Goal: Task Accomplishment & Management: Use online tool/utility

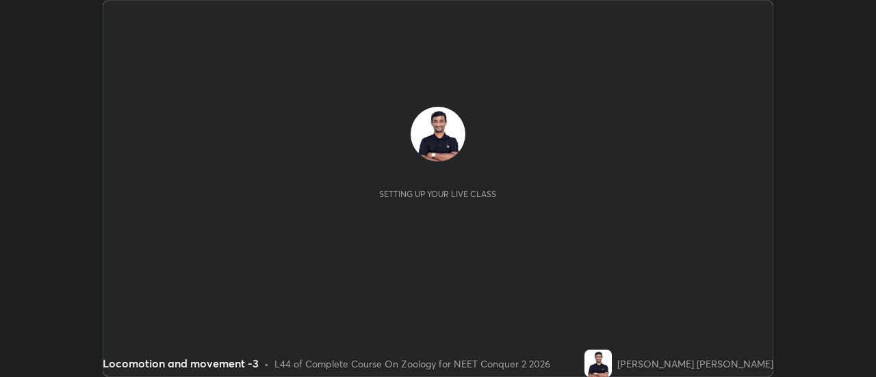
scroll to position [377, 876]
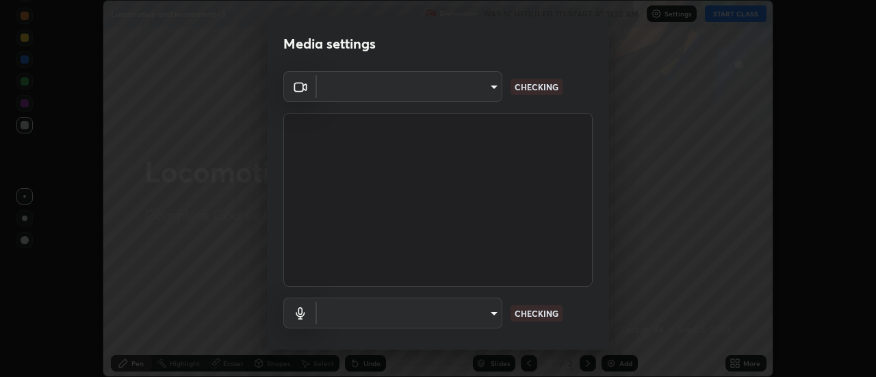
type input "b32c73f9f7383dfd5894755b812e900e91b535440668f828b547b286affdb2a7"
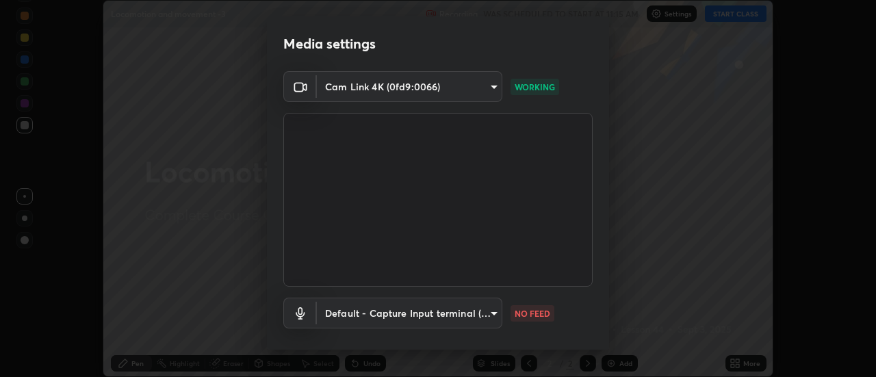
click at [490, 311] on body "Erase all Locomotion and movement -3 Recording WAS SCHEDULED TO START AT 11:15 …" at bounding box center [438, 188] width 876 height 377
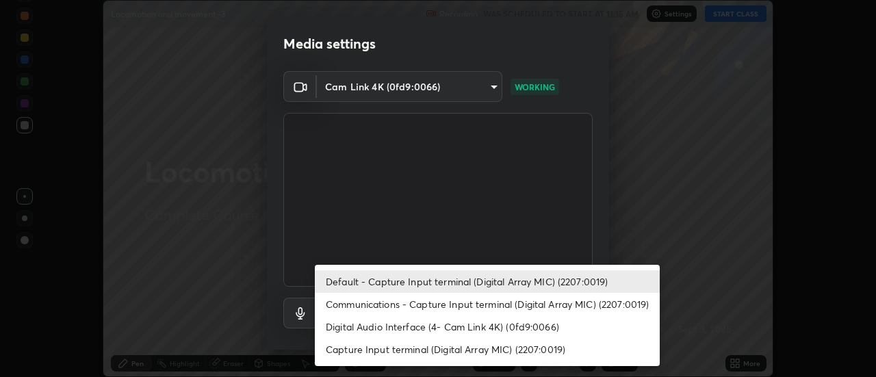
click at [385, 347] on li "Capture Input terminal (Digital Array MIC) (2207:0019)" at bounding box center [487, 349] width 345 height 23
type input "e93bc4946d5af65109397b081f52cda6ab7e1a9d5e5f26f71acc3cd36d6e997e"
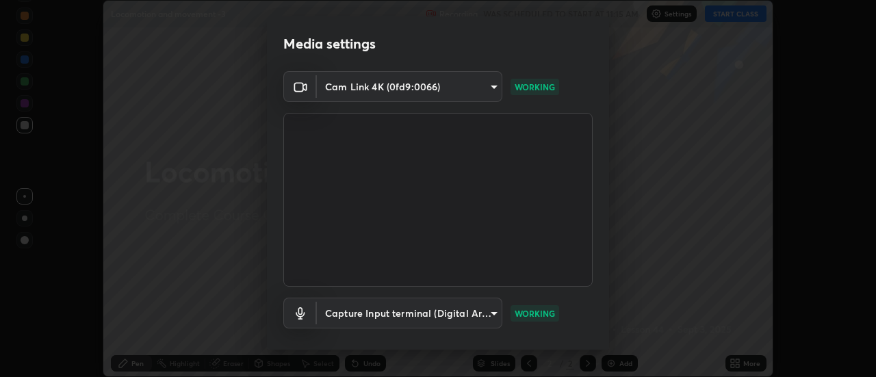
scroll to position [72, 0]
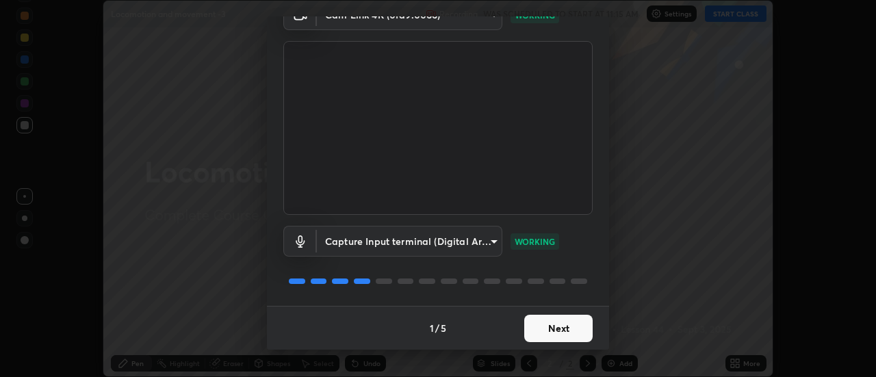
click at [553, 329] on button "Next" at bounding box center [558, 328] width 68 height 27
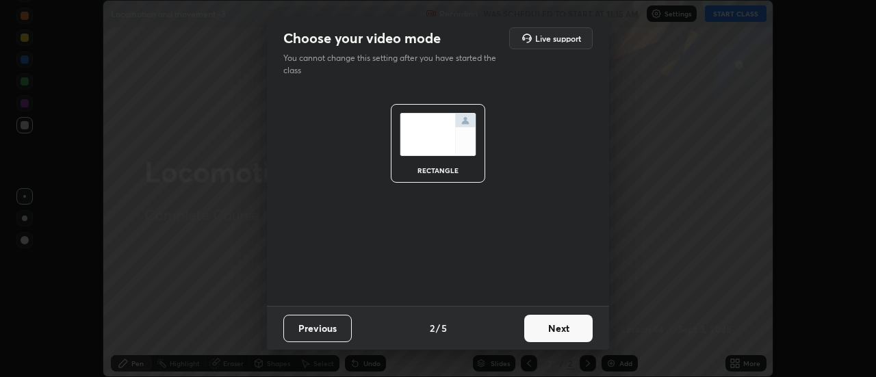
click at [561, 328] on button "Next" at bounding box center [558, 328] width 68 height 27
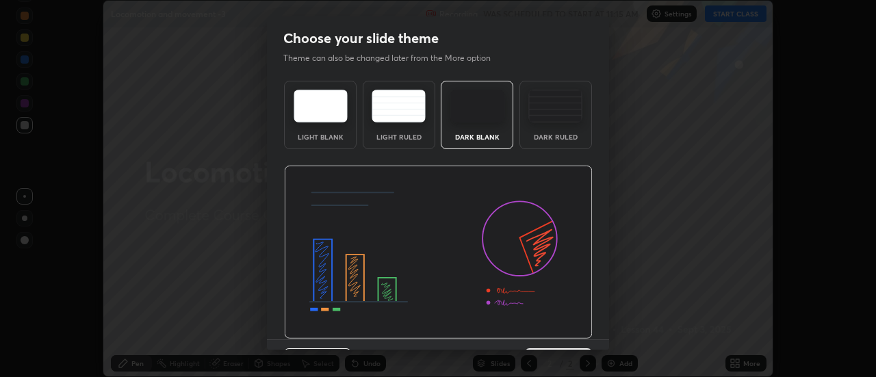
click at [547, 110] on img at bounding box center [556, 106] width 54 height 33
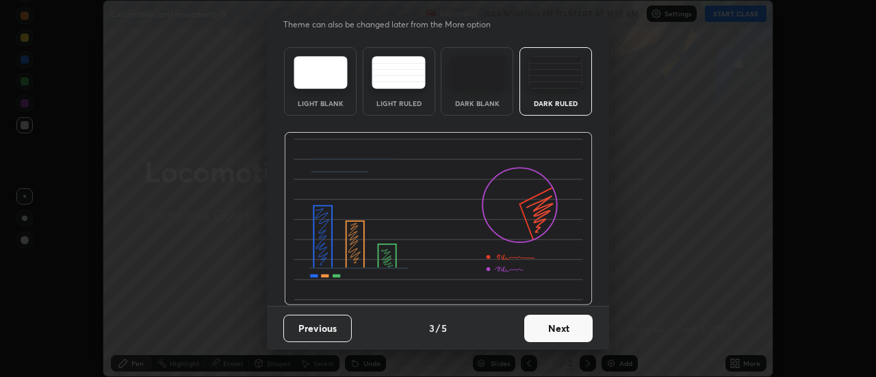
click at [559, 331] on button "Next" at bounding box center [558, 328] width 68 height 27
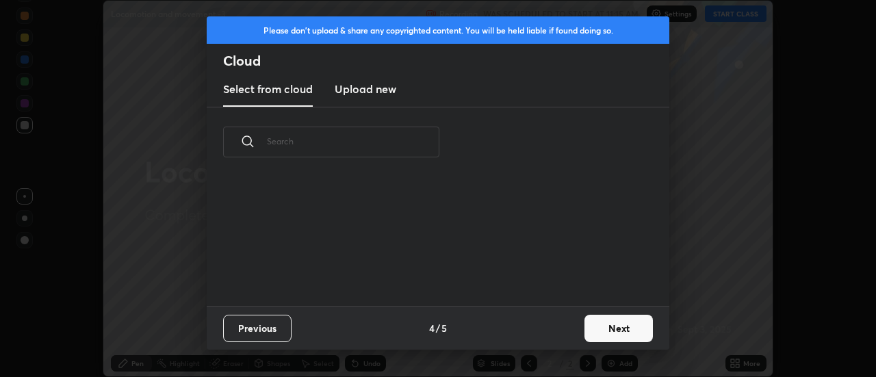
scroll to position [63, 440]
click at [613, 329] on button "Next" at bounding box center [619, 328] width 68 height 27
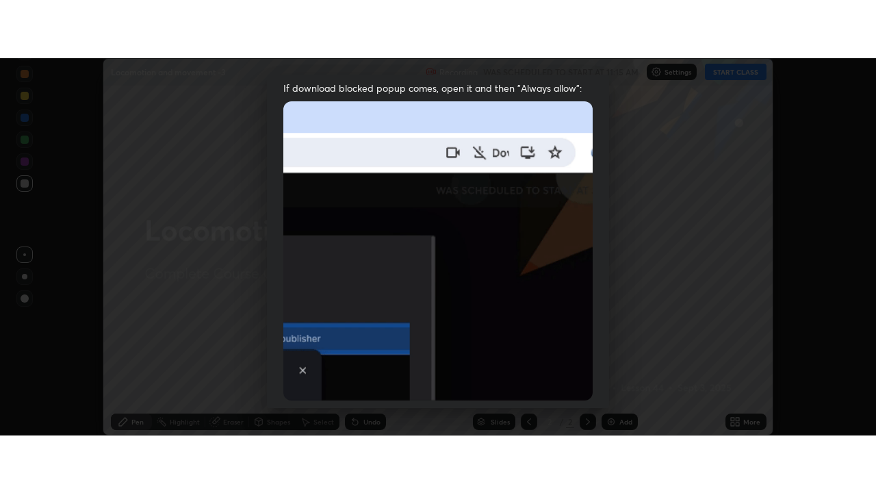
scroll to position [351, 0]
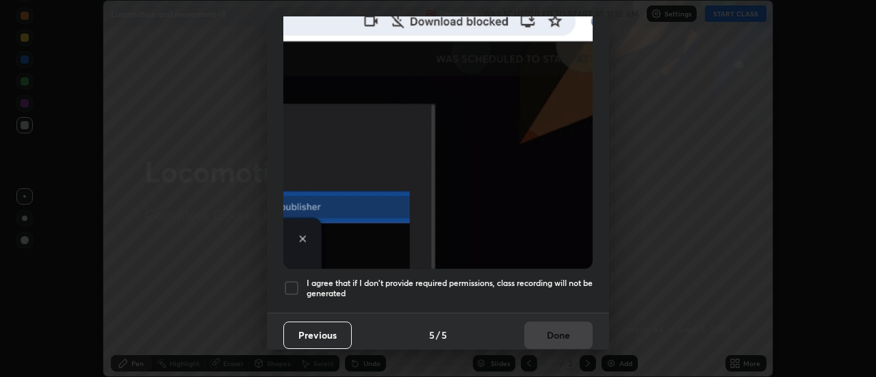
click at [291, 280] on div at bounding box center [291, 288] width 16 height 16
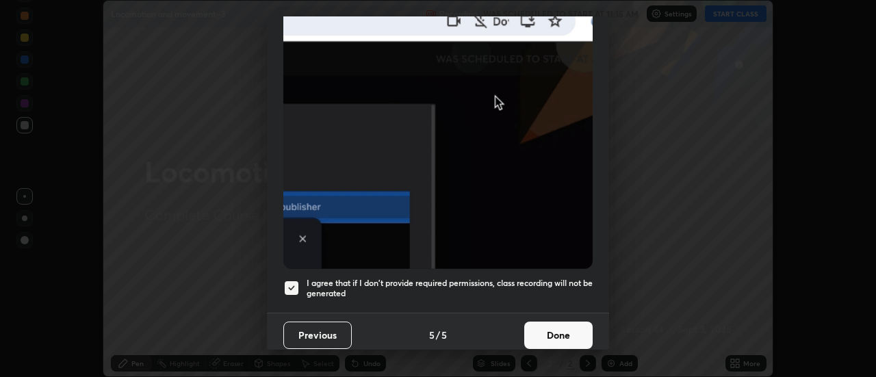
click at [550, 325] on button "Done" at bounding box center [558, 335] width 68 height 27
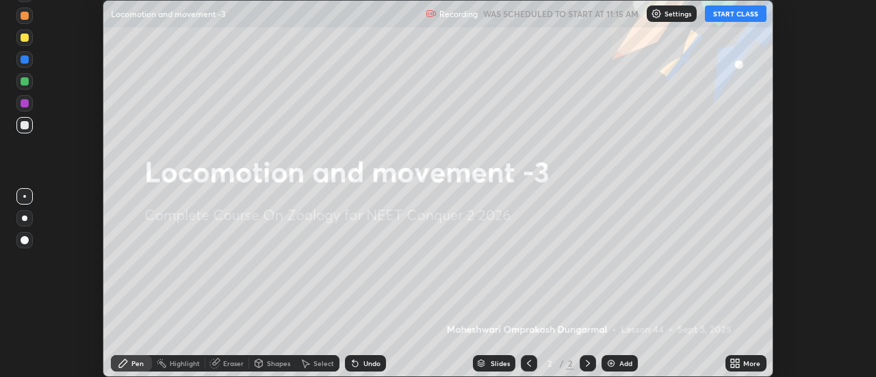
click at [737, 365] on icon at bounding box center [738, 365] width 3 height 3
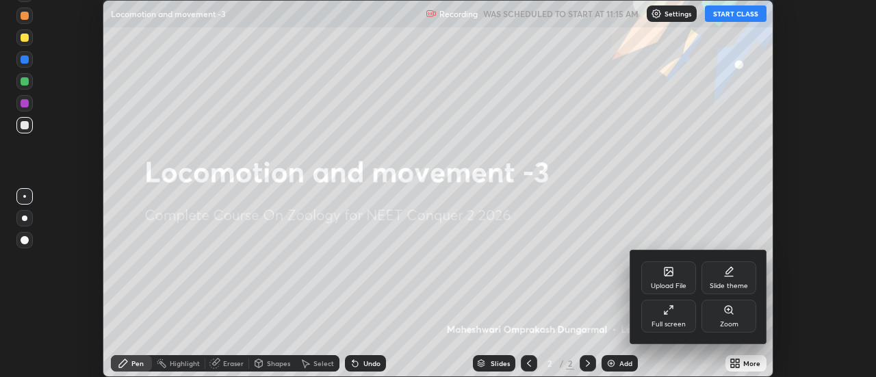
click at [663, 312] on icon at bounding box center [668, 310] width 11 height 11
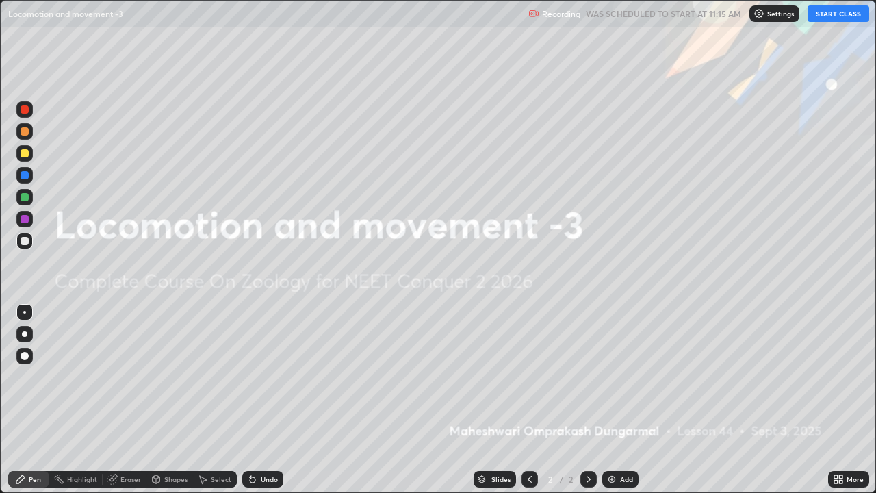
scroll to position [493, 876]
click at [826, 16] on button "START CLASS" at bounding box center [839, 13] width 62 height 16
click at [614, 377] on img at bounding box center [612, 479] width 11 height 11
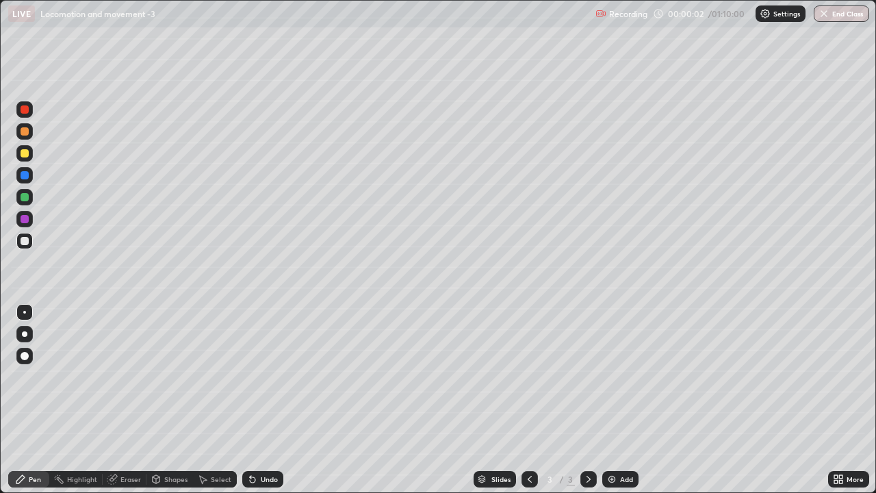
click at [25, 312] on div at bounding box center [24, 312] width 3 height 3
click at [25, 240] on div at bounding box center [25, 241] width 8 height 8
click at [27, 216] on div at bounding box center [25, 219] width 8 height 8
click at [25, 312] on div at bounding box center [24, 312] width 3 height 3
click at [253, 377] on icon at bounding box center [252, 479] width 5 height 5
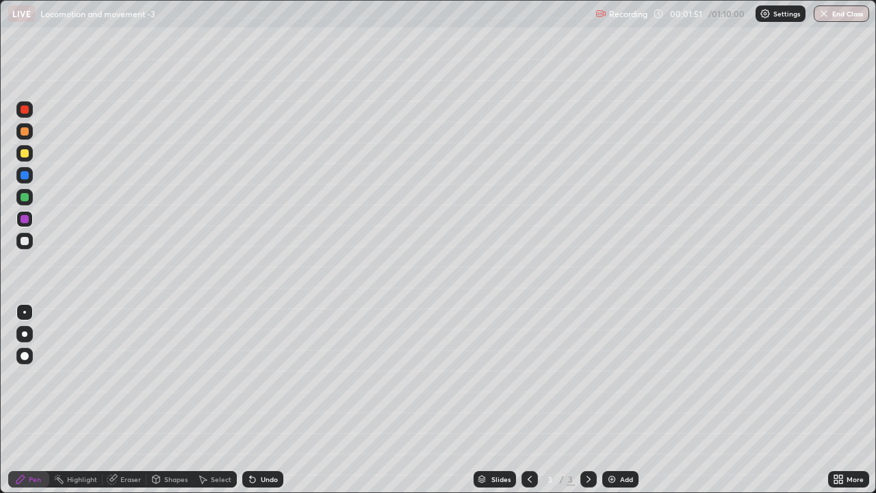
click at [25, 312] on div at bounding box center [24, 312] width 3 height 3
click at [23, 244] on div at bounding box center [25, 241] width 8 height 8
click at [611, 377] on img at bounding box center [612, 479] width 11 height 11
click at [23, 154] on div at bounding box center [25, 153] width 8 height 8
click at [25, 240] on div at bounding box center [25, 241] width 8 height 8
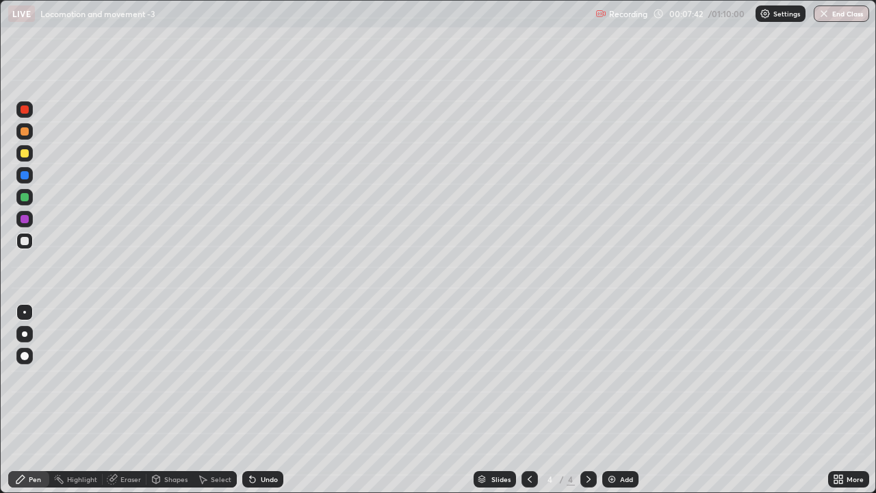
click at [23, 198] on div at bounding box center [25, 197] width 8 height 8
click at [23, 355] on div at bounding box center [25, 356] width 8 height 8
click at [256, 377] on icon at bounding box center [252, 479] width 11 height 11
click at [25, 312] on div at bounding box center [24, 312] width 3 height 3
click at [260, 377] on div "Undo" at bounding box center [262, 479] width 41 height 16
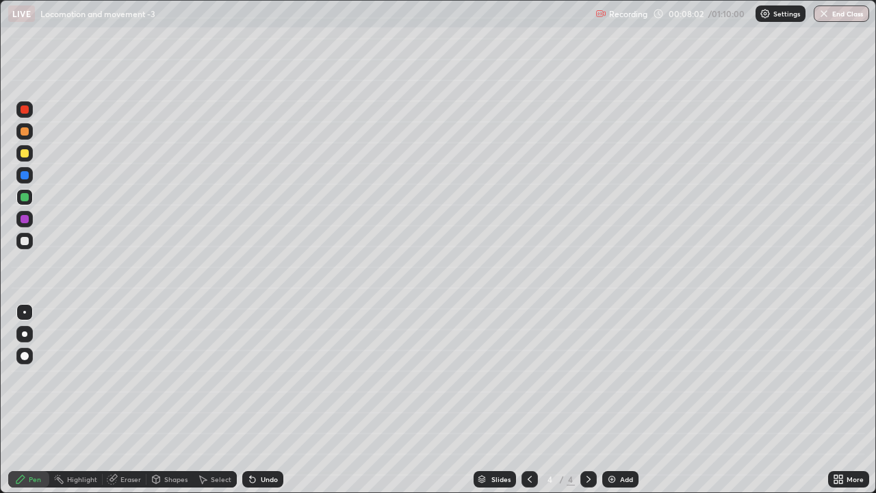
click at [258, 377] on div "Undo" at bounding box center [262, 479] width 41 height 16
click at [28, 240] on div at bounding box center [25, 241] width 8 height 8
click at [20, 160] on div at bounding box center [24, 153] width 16 height 16
click at [24, 158] on div at bounding box center [24, 153] width 16 height 16
click at [26, 198] on div at bounding box center [25, 197] width 8 height 8
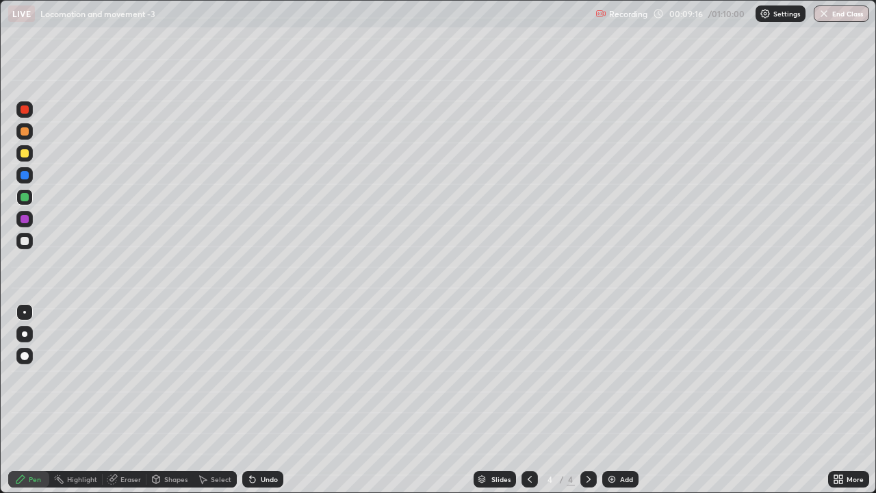
click at [25, 312] on div at bounding box center [24, 312] width 3 height 3
click at [25, 240] on div at bounding box center [25, 241] width 8 height 8
click at [18, 157] on div at bounding box center [24, 153] width 16 height 16
click at [24, 243] on div at bounding box center [25, 241] width 8 height 8
click at [20, 204] on div at bounding box center [24, 197] width 16 height 16
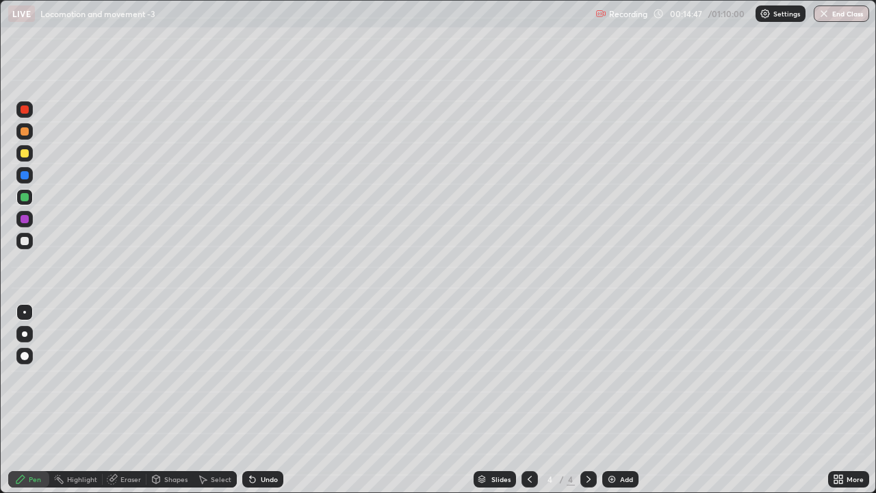
click at [611, 377] on img at bounding box center [612, 479] width 11 height 11
click at [25, 334] on div at bounding box center [24, 333] width 5 height 5
click at [23, 199] on div at bounding box center [25, 197] width 8 height 8
click at [173, 377] on div "Shapes" at bounding box center [175, 479] width 23 height 7
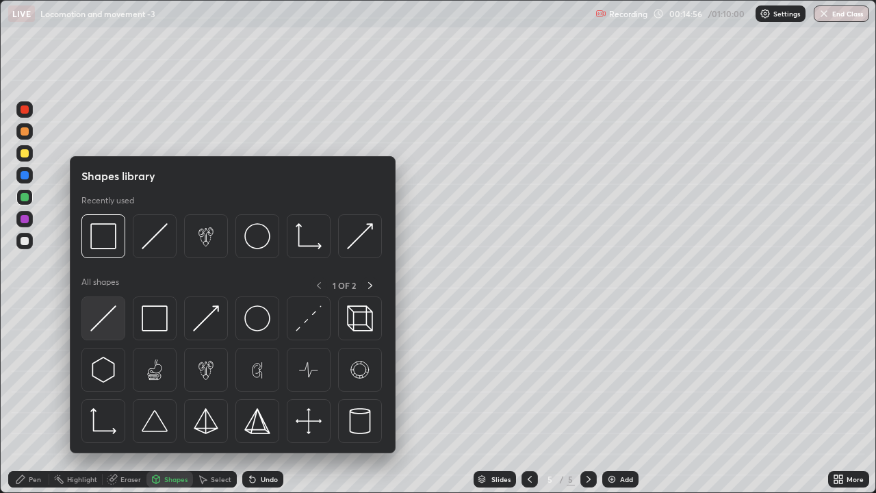
click at [108, 323] on img at bounding box center [103, 318] width 26 height 26
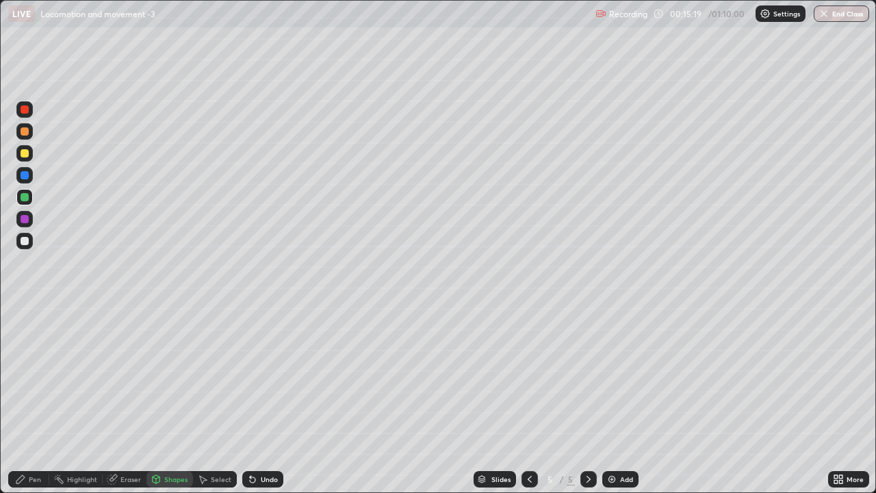
click at [29, 377] on div "Pen" at bounding box center [35, 479] width 12 height 7
click at [23, 153] on div at bounding box center [25, 153] width 8 height 8
click at [25, 201] on div at bounding box center [25, 197] width 8 height 8
click at [23, 153] on div at bounding box center [25, 153] width 8 height 8
click at [25, 132] on div at bounding box center [25, 131] width 8 height 8
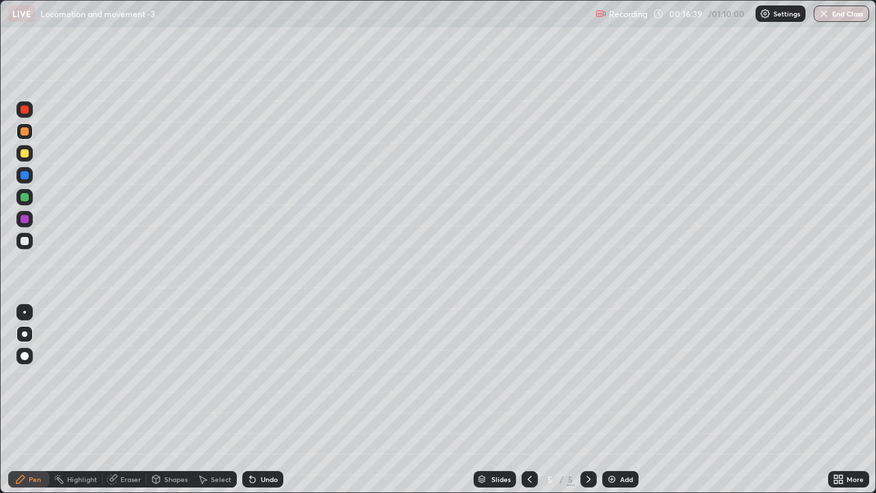
click at [156, 377] on icon at bounding box center [156, 481] width 0 height 5
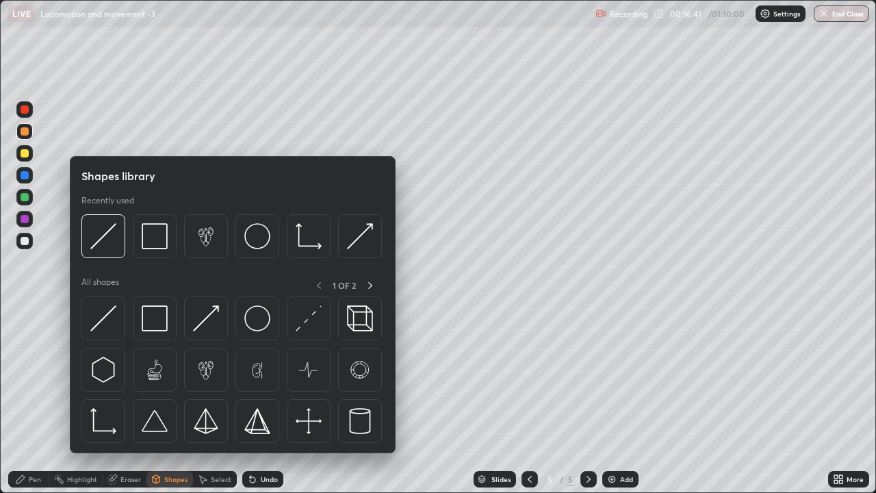
click at [23, 198] on div at bounding box center [25, 197] width 8 height 8
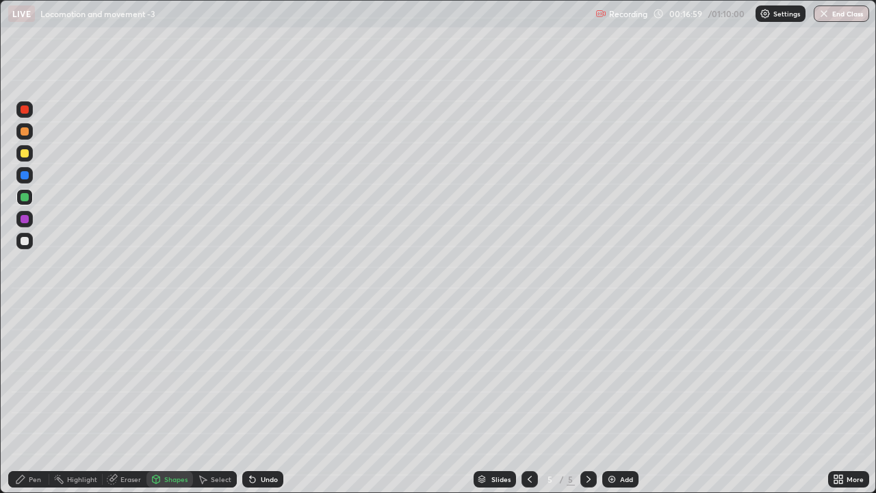
click at [212, 377] on div "Select" at bounding box center [215, 479] width 44 height 16
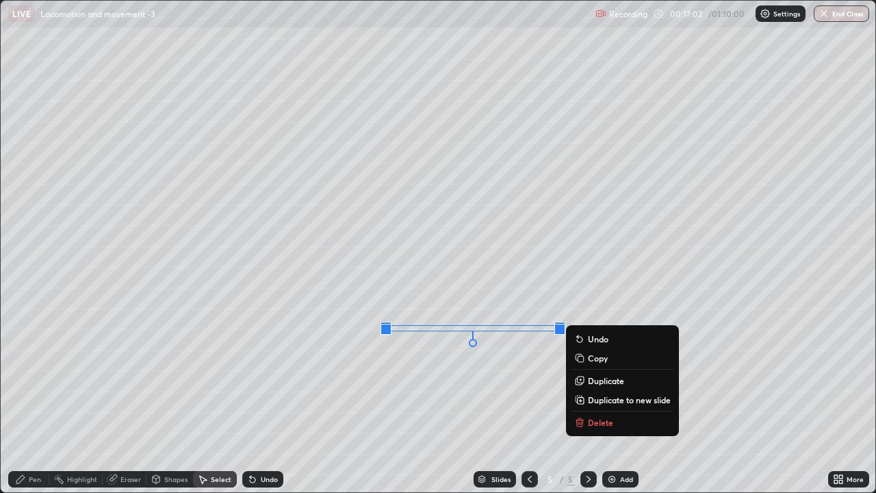
click at [580, 377] on icon at bounding box center [581, 379] width 2 height 0
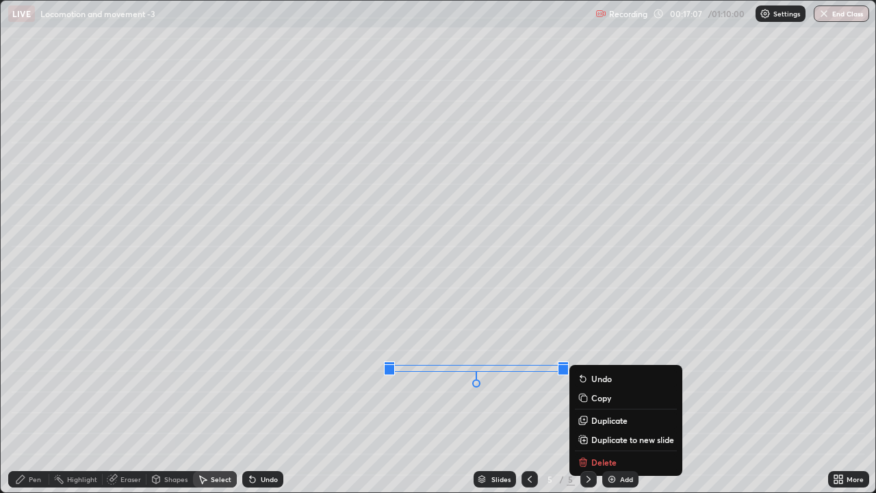
click at [583, 377] on icon at bounding box center [582, 421] width 6 height 6
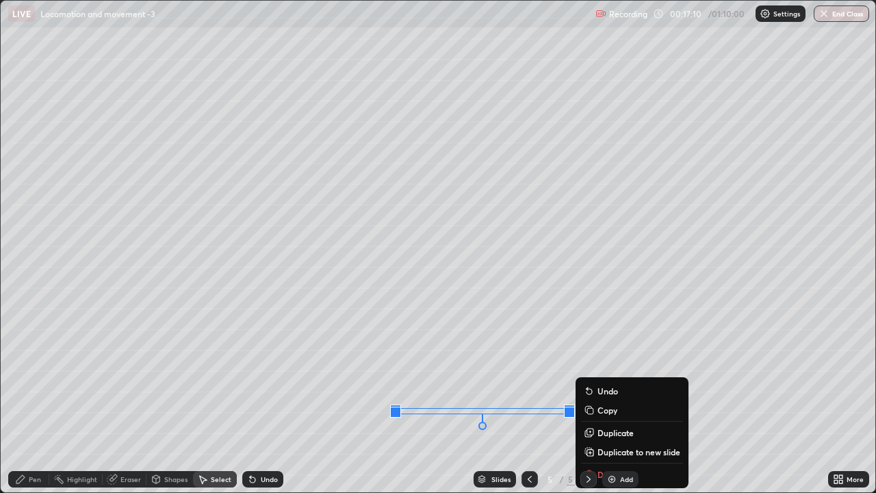
click at [356, 377] on div "0 ° Undo Copy Duplicate Duplicate to new slide Delete" at bounding box center [438, 247] width 875 height 492
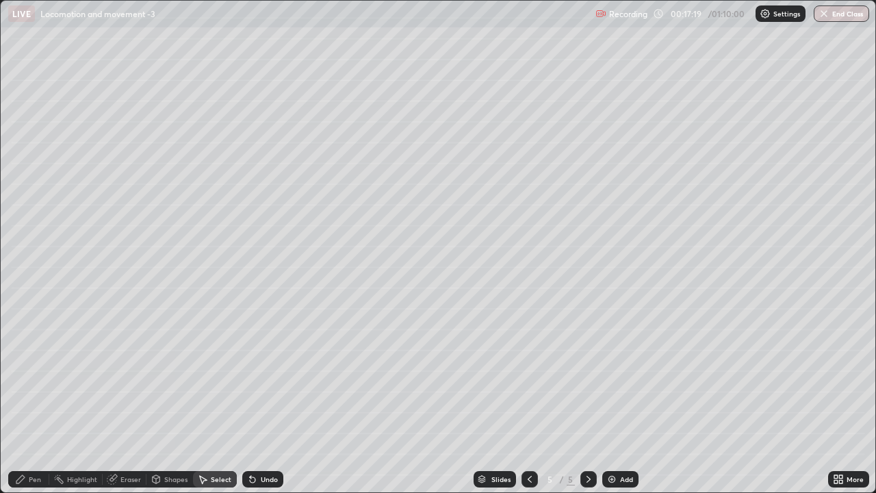
click at [27, 377] on div "Pen" at bounding box center [28, 479] width 41 height 16
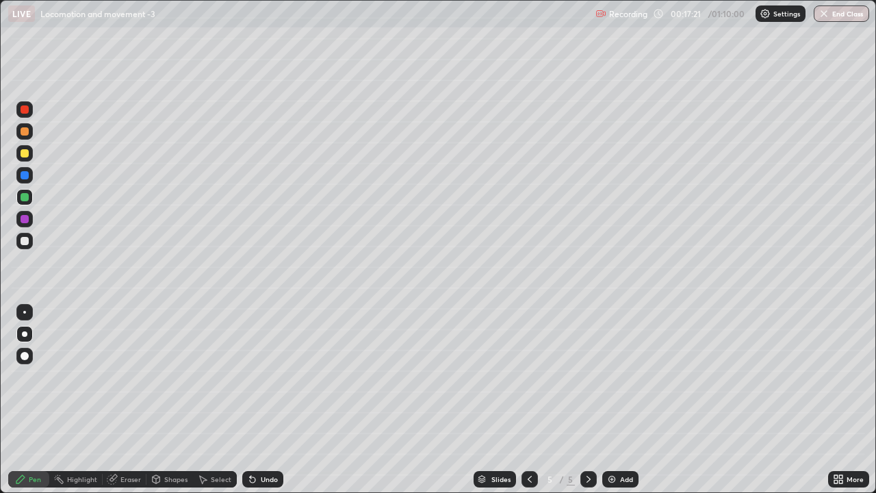
click at [21, 154] on div at bounding box center [25, 153] width 8 height 8
click at [24, 132] on div at bounding box center [25, 131] width 8 height 8
click at [129, 377] on div "Eraser" at bounding box center [125, 479] width 44 height 16
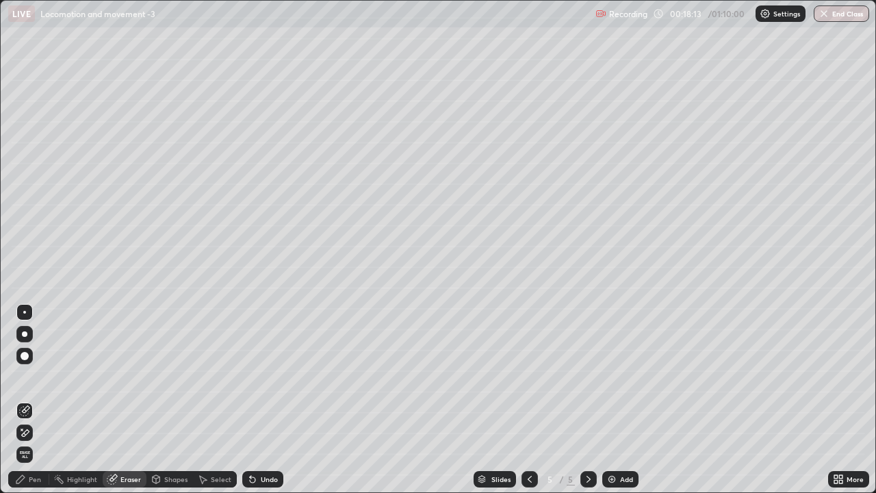
click at [26, 377] on div "Pen" at bounding box center [28, 479] width 41 height 16
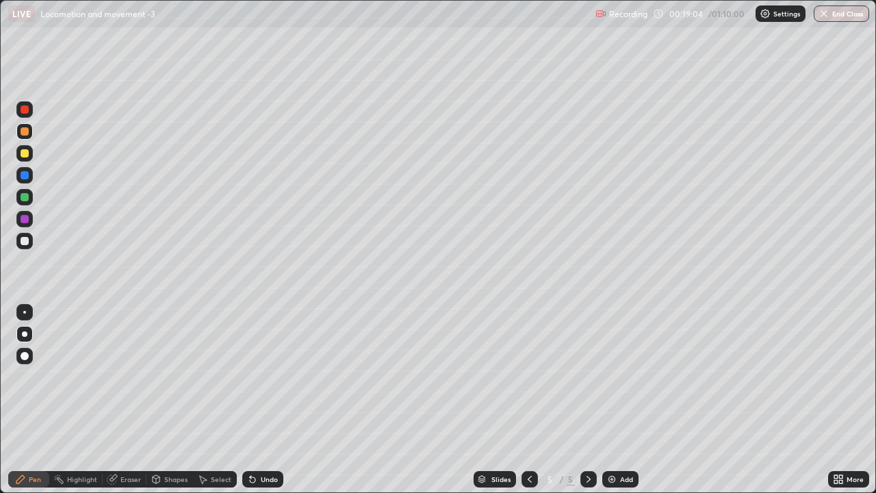
click at [23, 242] on div at bounding box center [25, 241] width 8 height 8
click at [25, 312] on div at bounding box center [24, 312] width 3 height 3
click at [250, 377] on icon at bounding box center [252, 479] width 5 height 5
click at [250, 377] on icon at bounding box center [250, 476] width 1 height 1
click at [25, 198] on div at bounding box center [25, 197] width 8 height 8
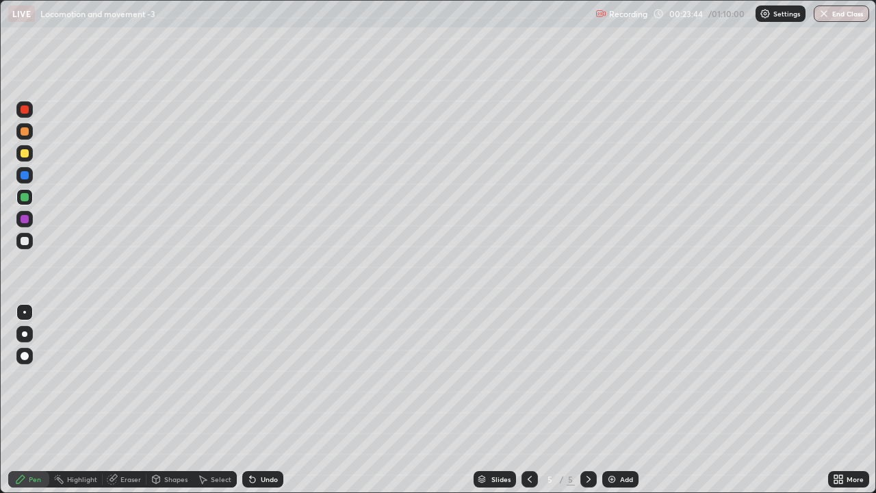
click at [156, 377] on icon at bounding box center [157, 479] width 8 height 8
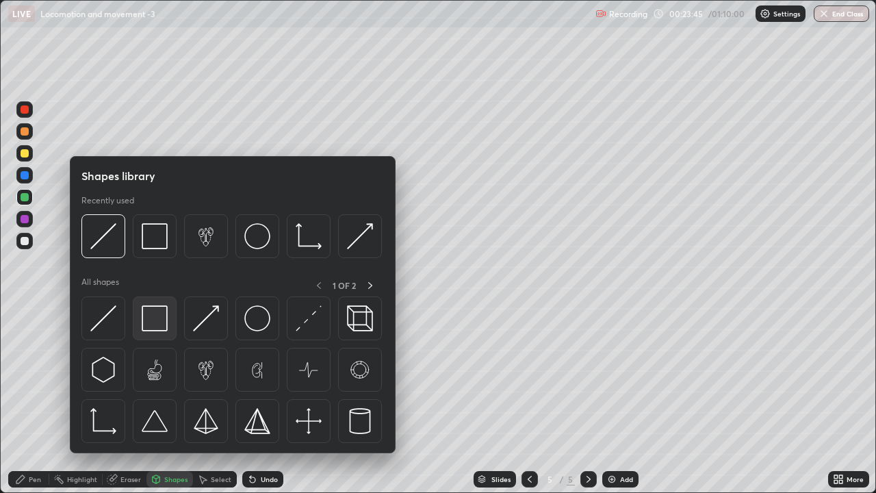
click at [153, 326] on img at bounding box center [155, 318] width 26 height 26
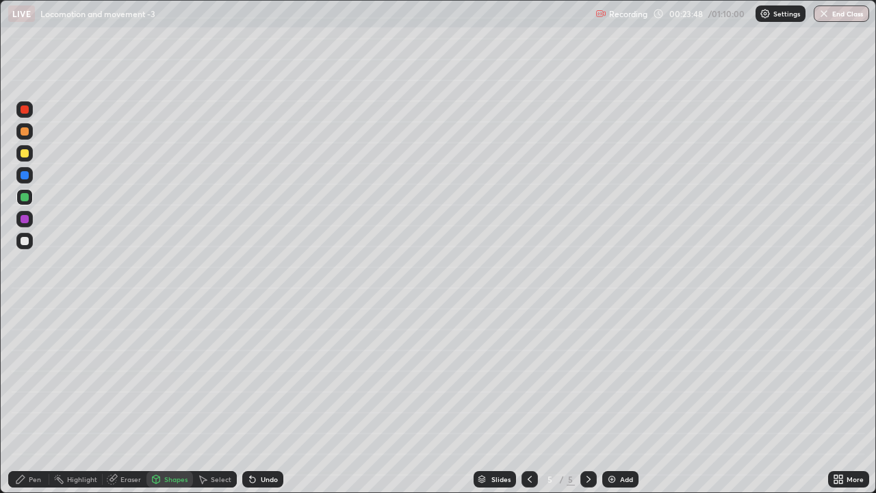
click at [259, 377] on div "Undo" at bounding box center [262, 479] width 41 height 16
click at [22, 238] on div at bounding box center [25, 241] width 8 height 8
click at [31, 377] on div "Pen" at bounding box center [35, 479] width 12 height 7
click at [526, 377] on icon at bounding box center [529, 479] width 11 height 11
click at [531, 377] on icon at bounding box center [529, 479] width 11 height 11
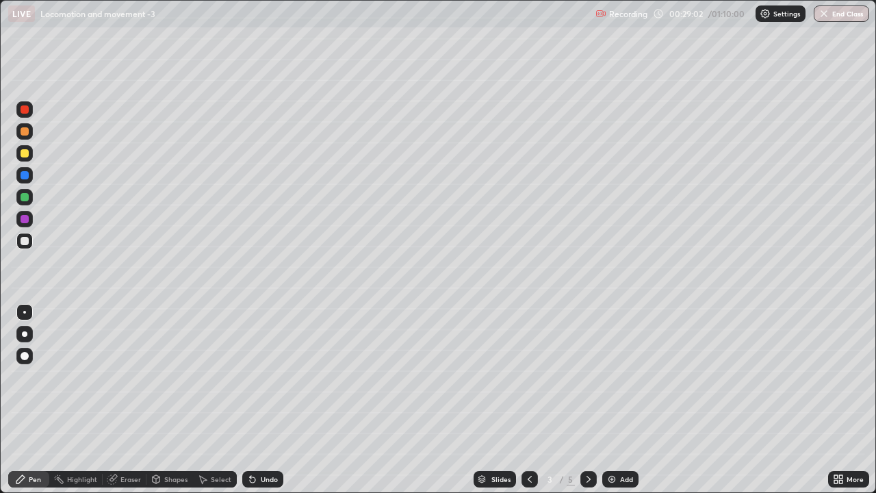
click at [589, 377] on div at bounding box center [589, 479] width 16 height 16
click at [594, 377] on div at bounding box center [589, 479] width 16 height 27
click at [531, 377] on icon at bounding box center [529, 479] width 11 height 11
click at [587, 377] on icon at bounding box center [588, 479] width 11 height 11
click at [614, 377] on img at bounding box center [612, 479] width 11 height 11
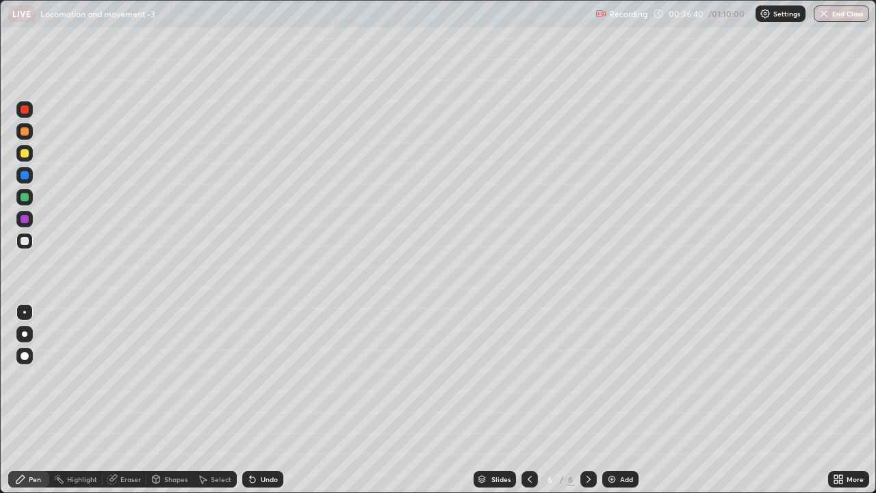
click at [165, 377] on div "Shapes" at bounding box center [175, 479] width 23 height 7
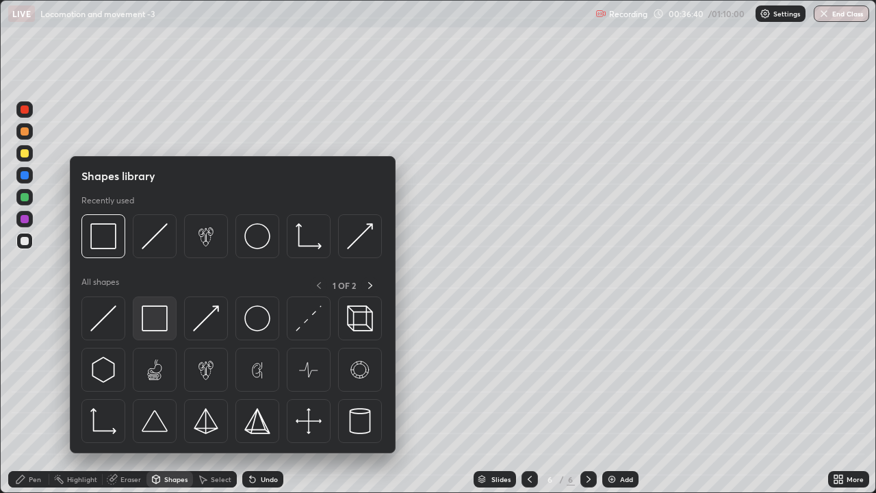
click at [154, 317] on img at bounding box center [155, 318] width 26 height 26
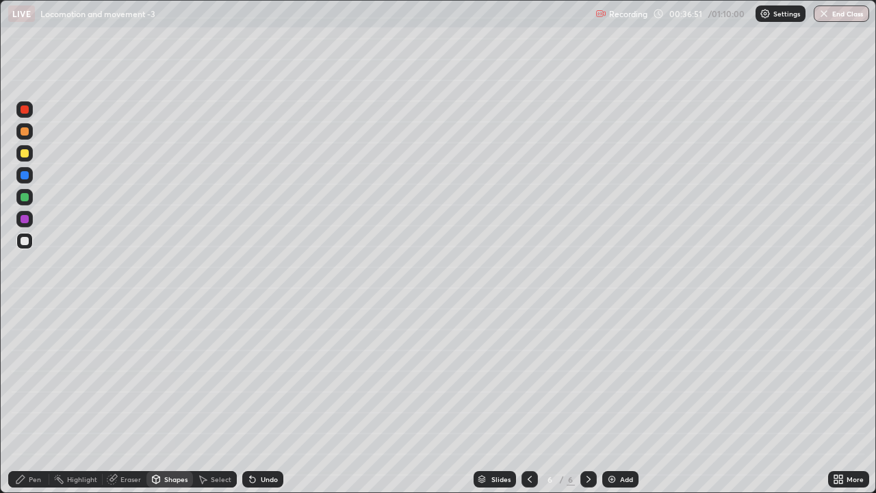
click at [31, 377] on div "Pen" at bounding box center [35, 479] width 12 height 7
click at [25, 336] on div at bounding box center [24, 333] width 5 height 5
click at [25, 114] on div at bounding box center [24, 109] width 16 height 16
click at [25, 312] on div at bounding box center [24, 312] width 3 height 3
click at [27, 242] on div at bounding box center [25, 241] width 8 height 8
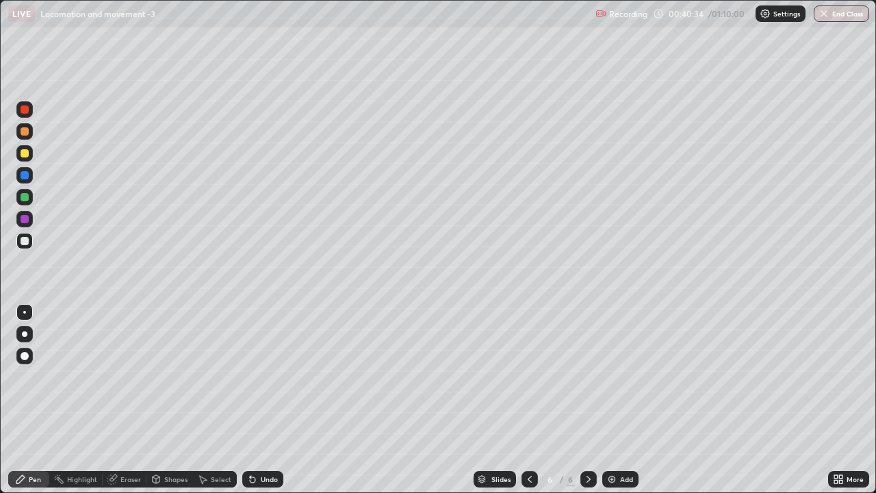
click at [25, 335] on div at bounding box center [24, 333] width 5 height 5
click at [28, 220] on div at bounding box center [25, 219] width 8 height 8
click at [25, 331] on div at bounding box center [24, 333] width 5 height 5
click at [25, 241] on div at bounding box center [25, 241] width 8 height 8
click at [25, 312] on div at bounding box center [24, 312] width 3 height 3
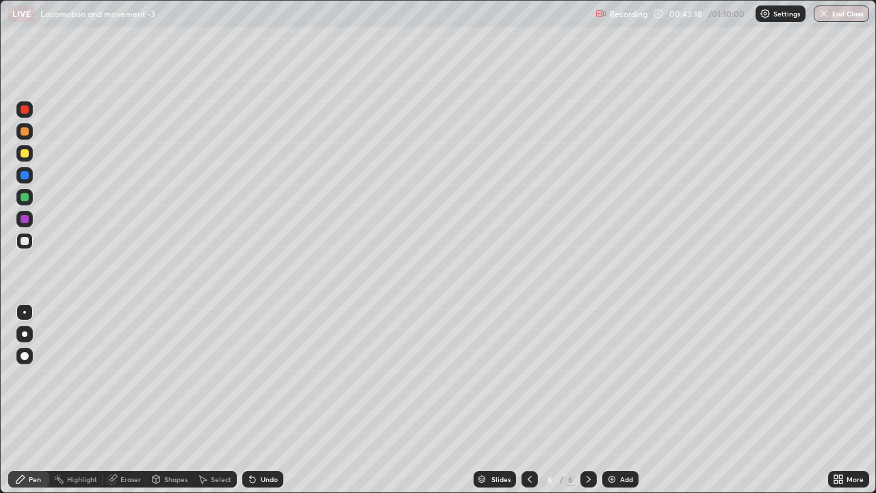
click at [25, 334] on div at bounding box center [24, 333] width 5 height 5
click at [27, 197] on div at bounding box center [25, 197] width 8 height 8
click at [245, 377] on div "Undo" at bounding box center [262, 479] width 41 height 16
click at [18, 316] on div at bounding box center [24, 312] width 16 height 16
click at [609, 377] on img at bounding box center [612, 479] width 11 height 11
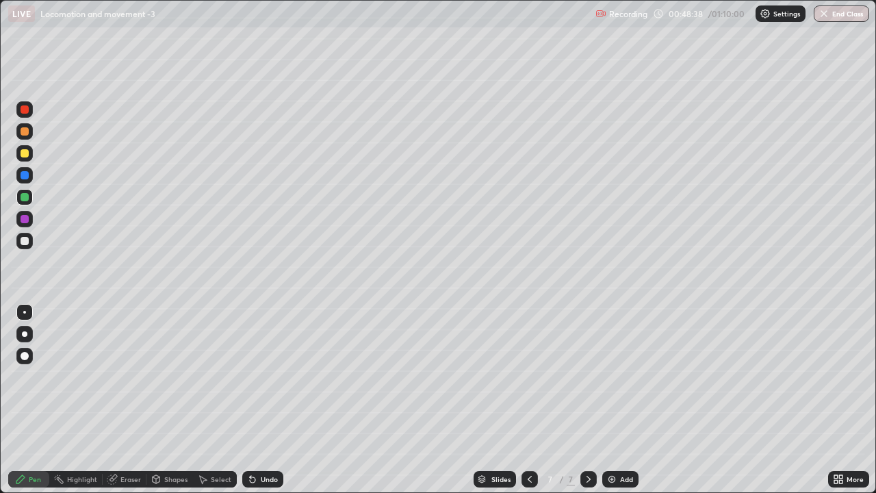
click at [25, 312] on div at bounding box center [24, 312] width 3 height 3
click at [25, 243] on div at bounding box center [25, 241] width 8 height 8
click at [612, 377] on img at bounding box center [612, 479] width 11 height 11
click at [126, 377] on div "Eraser" at bounding box center [130, 479] width 21 height 7
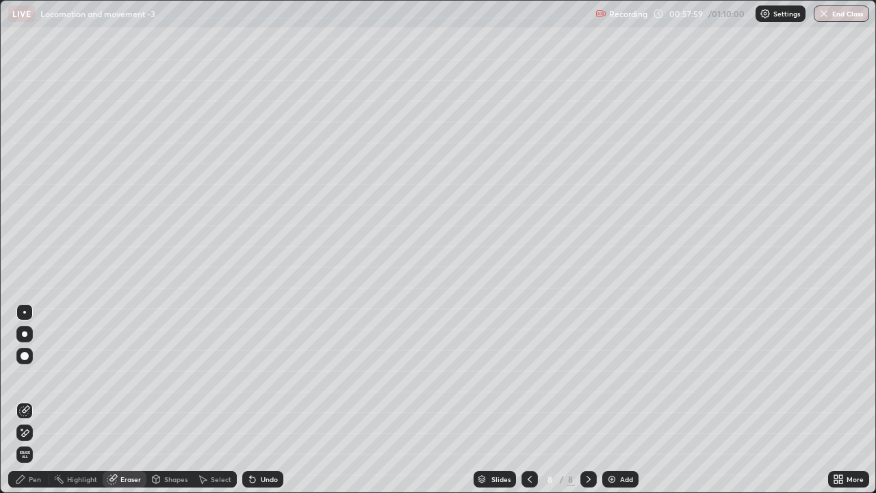
click at [42, 377] on div "Pen" at bounding box center [28, 479] width 41 height 16
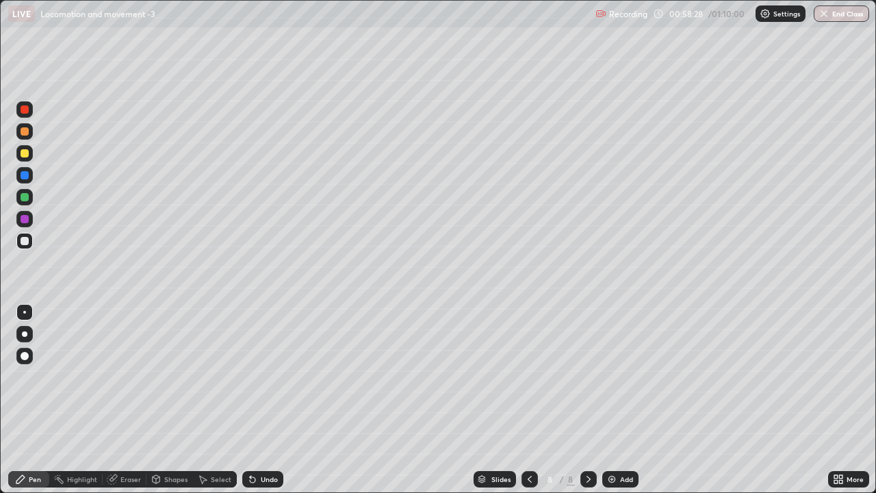
click at [264, 377] on div "Undo" at bounding box center [269, 479] width 17 height 7
click at [251, 377] on icon at bounding box center [252, 479] width 5 height 5
click at [250, 377] on icon at bounding box center [252, 479] width 5 height 5
click at [250, 377] on icon at bounding box center [250, 476] width 1 height 1
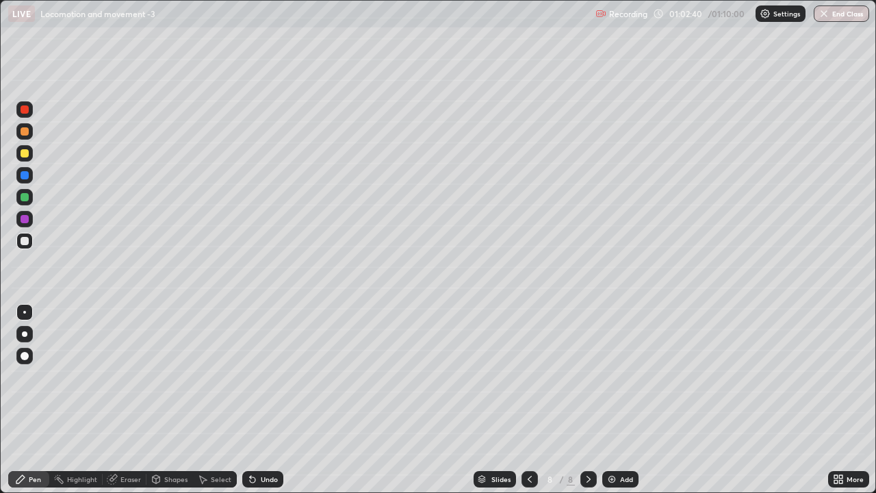
click at [609, 377] on img at bounding box center [612, 479] width 11 height 11
click at [611, 377] on img at bounding box center [612, 479] width 11 height 11
click at [118, 377] on div "Eraser" at bounding box center [125, 479] width 44 height 16
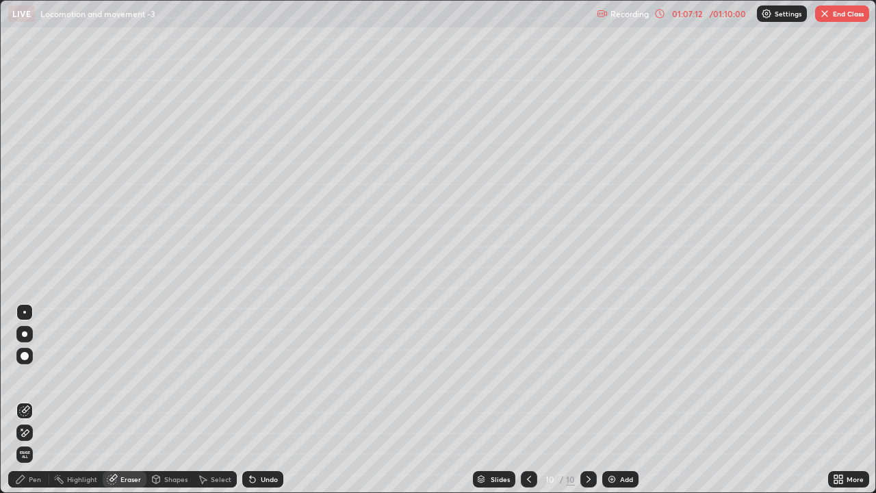
click at [37, 377] on div "Pen" at bounding box center [35, 479] width 12 height 7
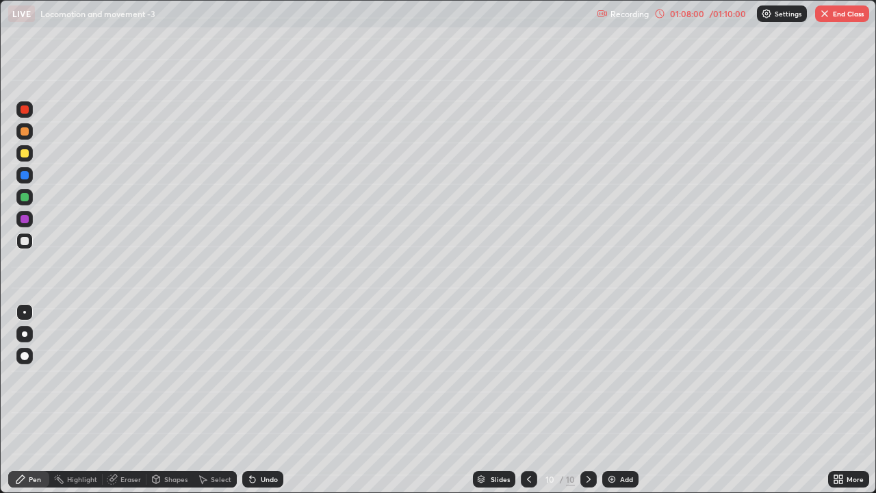
click at [827, 10] on img "button" at bounding box center [825, 13] width 11 height 11
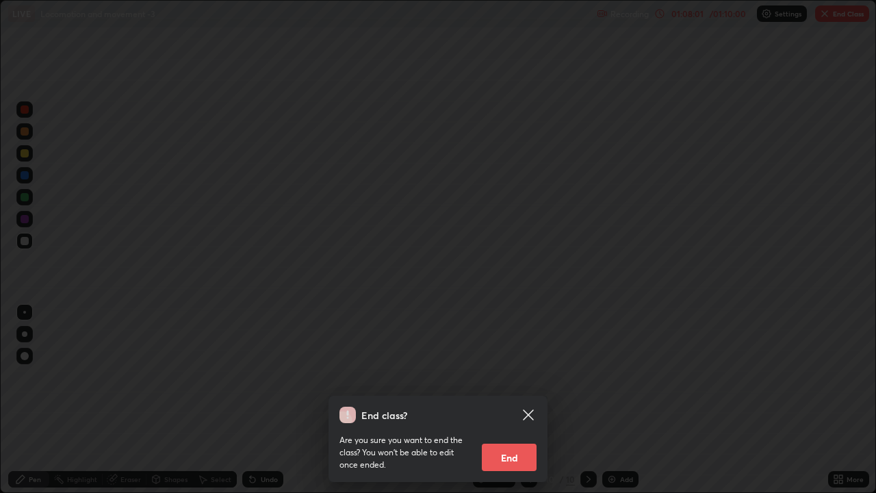
click at [511, 377] on button "End" at bounding box center [509, 457] width 55 height 27
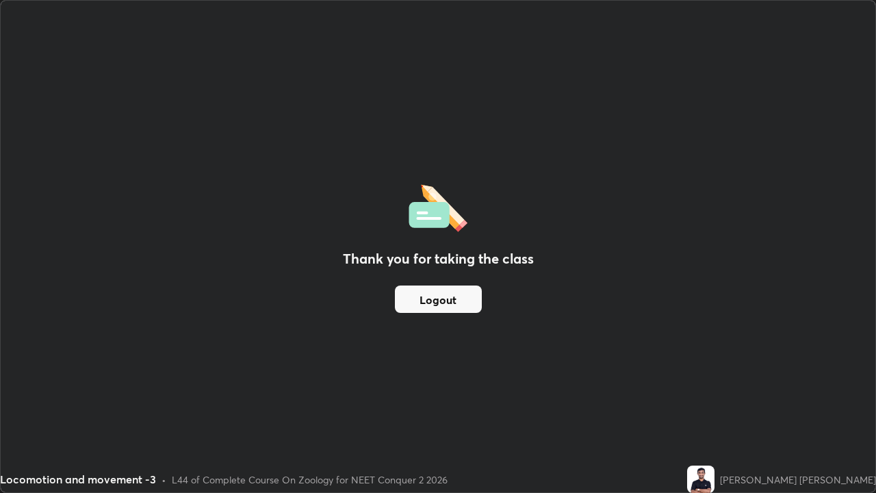
click at [450, 304] on button "Logout" at bounding box center [438, 298] width 87 height 27
